Goal: Navigation & Orientation: Go to known website

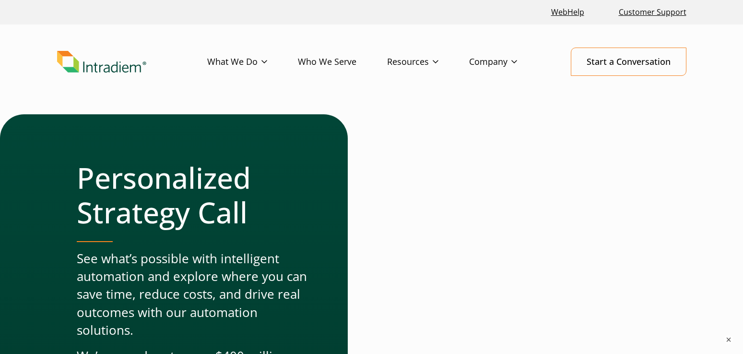
click at [332, 155] on div "Personalized Strategy Call See what’s possible with intelligent automation and …" at bounding box center [224, 293] width 295 height 359
click at [133, 180] on h1 "Personalized Strategy Call" at bounding box center [193, 194] width 233 height 69
click at [216, 177] on h1 "Personalized Strategy Call" at bounding box center [193, 194] width 233 height 69
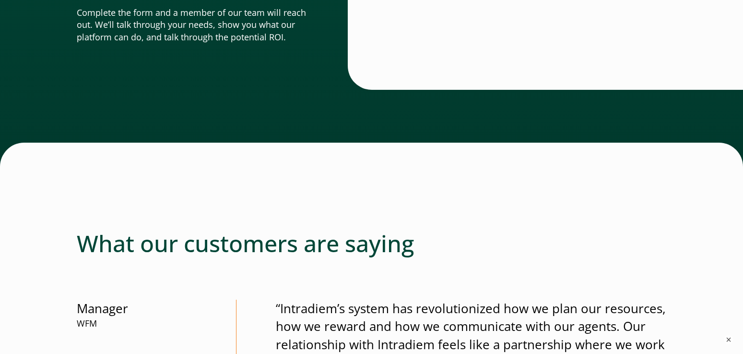
scroll to position [42, 4]
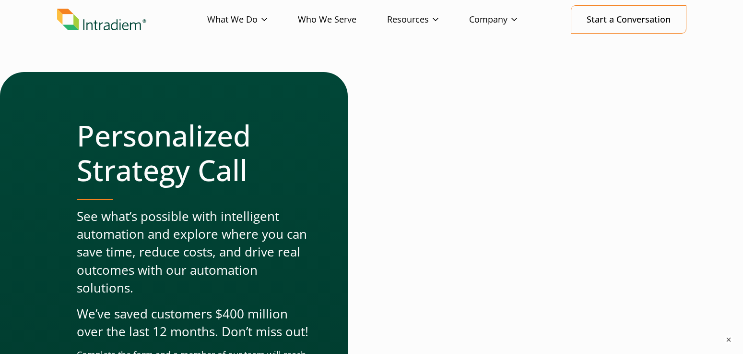
click at [160, 10] on link "Link to homepage of Intradiem" at bounding box center [132, 20] width 150 height 22
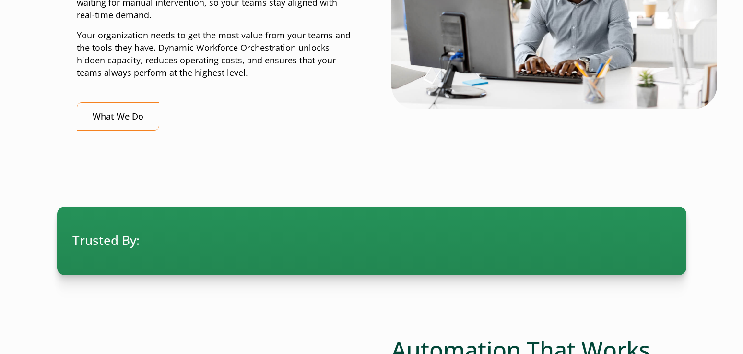
scroll to position [480, 0]
